Goal: Transaction & Acquisition: Purchase product/service

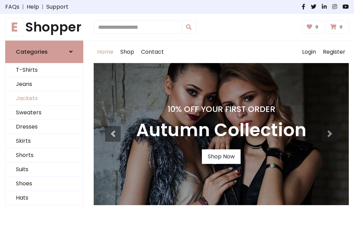
click at [44, 98] on link "Jackets" at bounding box center [44, 98] width 77 height 14
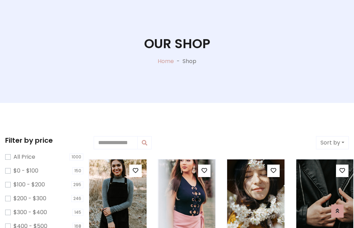
scroll to position [35, 0]
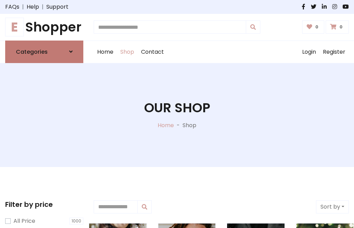
click at [44, 52] on h6 "Categories" at bounding box center [32, 51] width 32 height 7
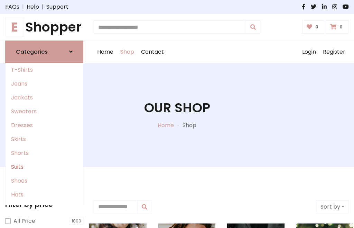
click at [44, 166] on link "Suits" at bounding box center [44, 167] width 77 height 14
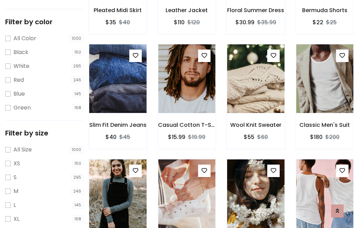
scroll to position [35, 0]
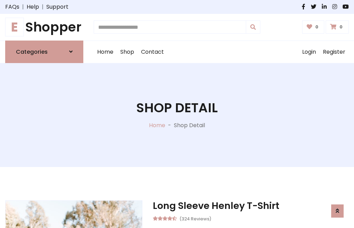
scroll to position [646, 0]
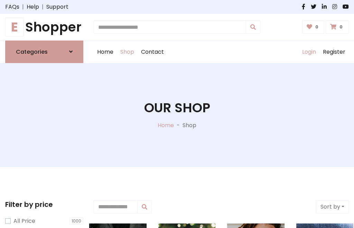
click at [309, 52] on link "Login" at bounding box center [309, 52] width 21 height 22
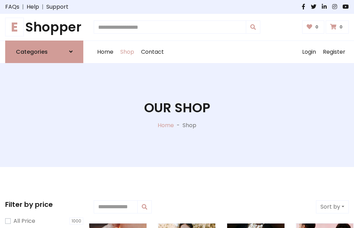
scroll to position [35, 0]
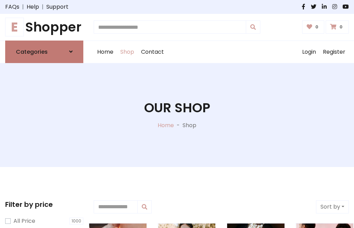
click at [71, 52] on icon at bounding box center [70, 52] width 3 height 6
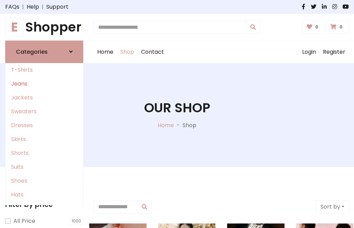
click at [44, 83] on link "Jeans" at bounding box center [44, 84] width 77 height 14
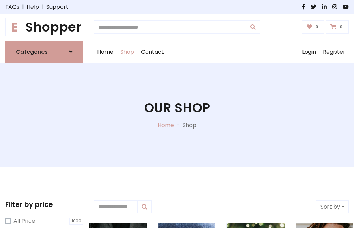
scroll to position [35, 0]
